Goal: Browse casually: Explore the website without a specific task or goal

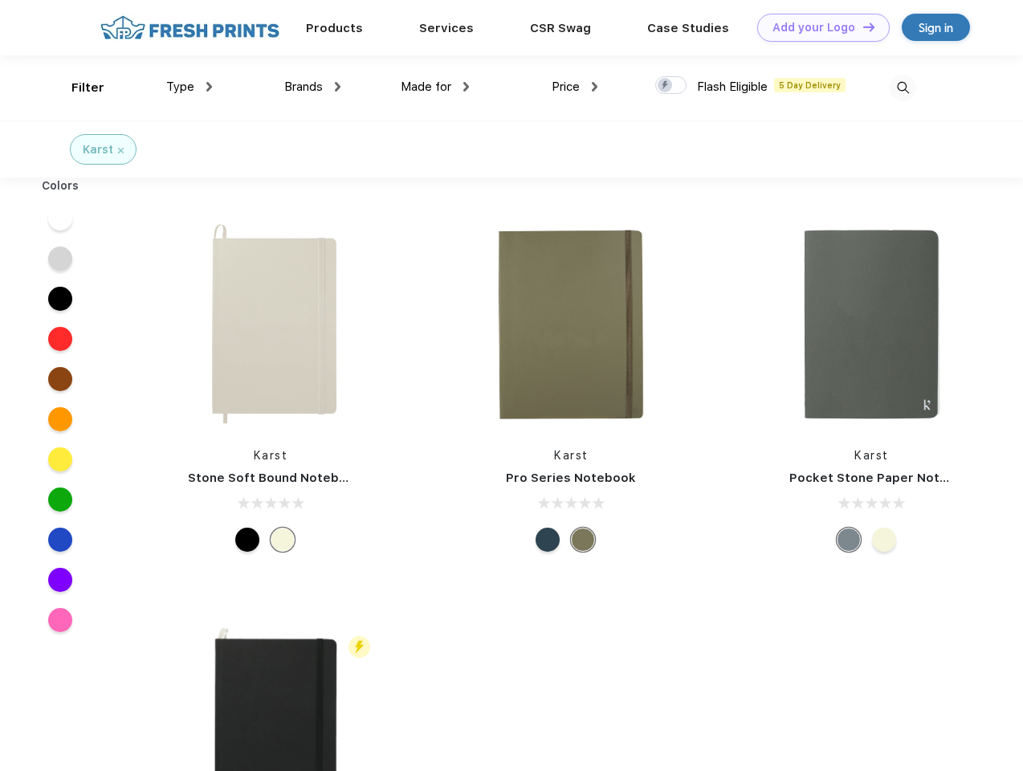
scroll to position [1, 0]
click at [817, 27] on link "Add your Logo Design Tool" at bounding box center [823, 28] width 132 height 28
click at [0, 0] on div "Design Tool" at bounding box center [0, 0] width 0 height 0
click at [861, 26] on link "Add your Logo Design Tool" at bounding box center [823, 28] width 132 height 28
click at [77, 87] on div "Filter" at bounding box center [87, 88] width 33 height 18
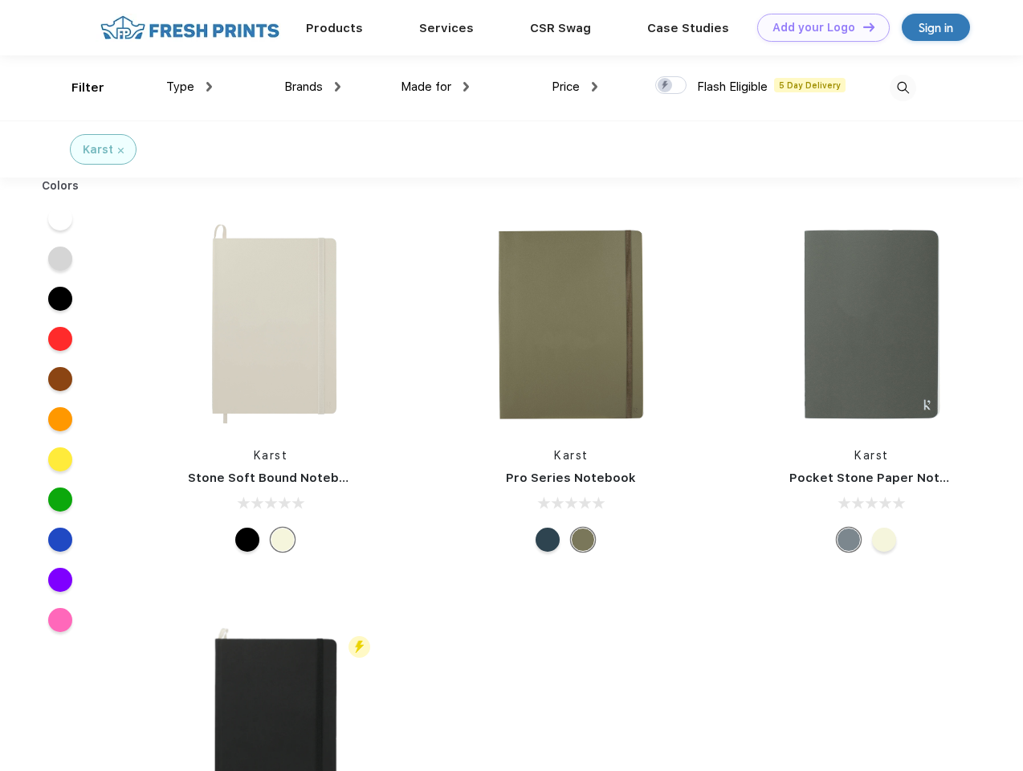
click at [189, 87] on span "Type" at bounding box center [180, 86] width 28 height 14
click at [312, 87] on span "Brands" at bounding box center [303, 86] width 39 height 14
click at [435, 87] on span "Made for" at bounding box center [426, 86] width 51 height 14
click at [575, 87] on span "Price" at bounding box center [565, 86] width 28 height 14
click at [671, 86] on div at bounding box center [670, 85] width 31 height 18
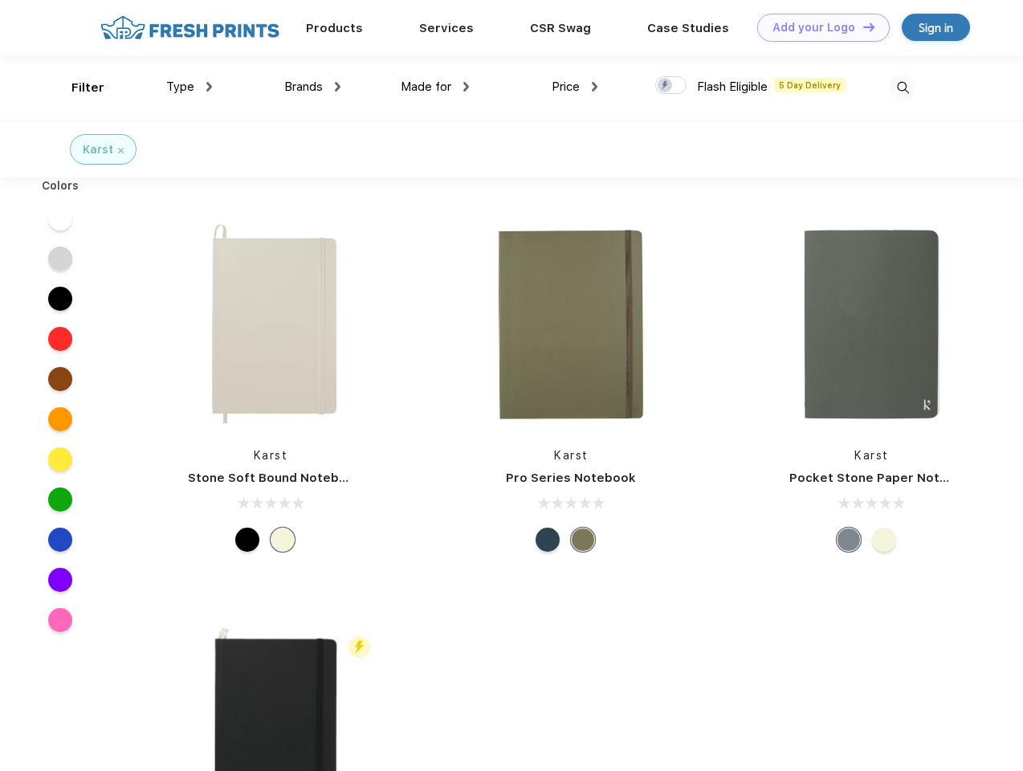
click at [665, 86] on input "checkbox" at bounding box center [660, 80] width 10 height 10
click at [902, 87] on img at bounding box center [902, 88] width 26 height 26
